Goal: Find specific page/section: Find specific page/section

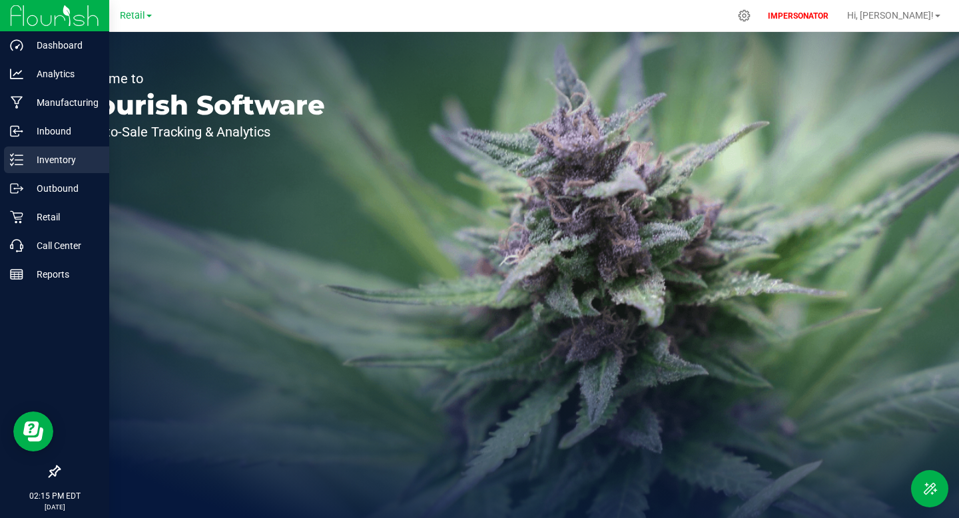
click at [63, 163] on p "Inventory" at bounding box center [63, 160] width 80 height 16
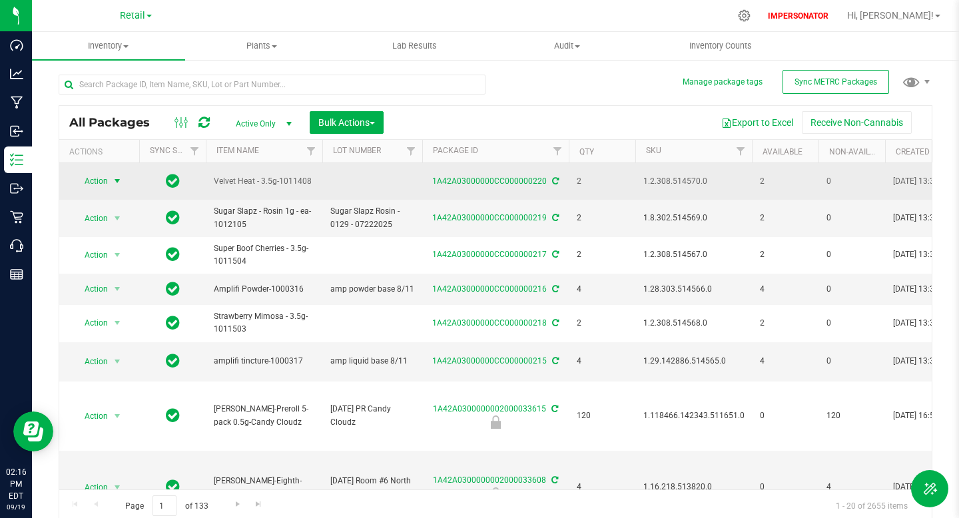
click at [98, 183] on span "Action" at bounding box center [91, 181] width 36 height 19
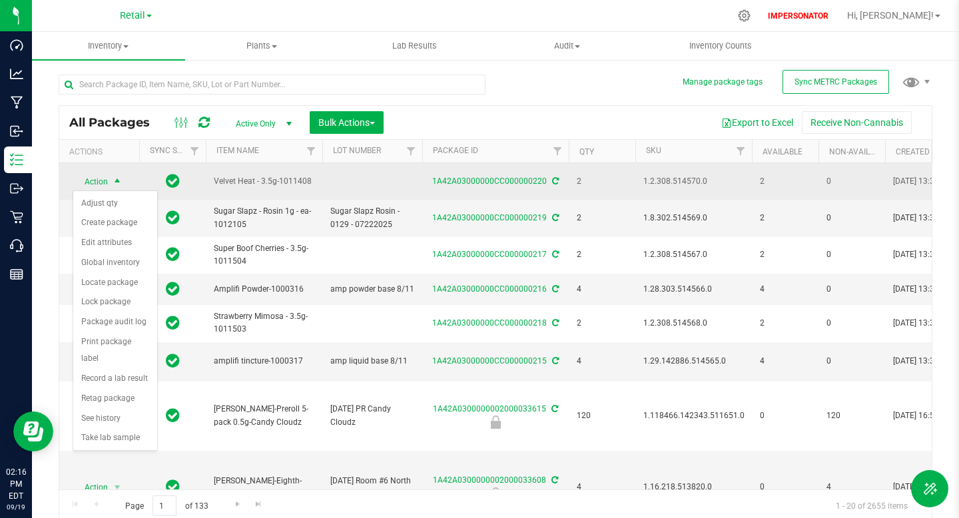
click at [114, 181] on span "select" at bounding box center [117, 182] width 11 height 11
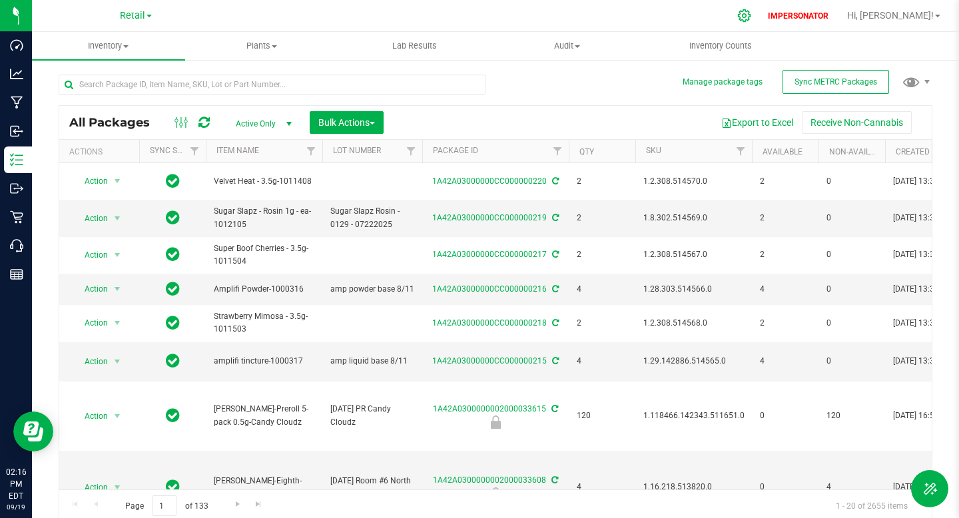
click at [751, 21] on icon at bounding box center [744, 16] width 14 height 14
